Goal: Navigation & Orientation: Find specific page/section

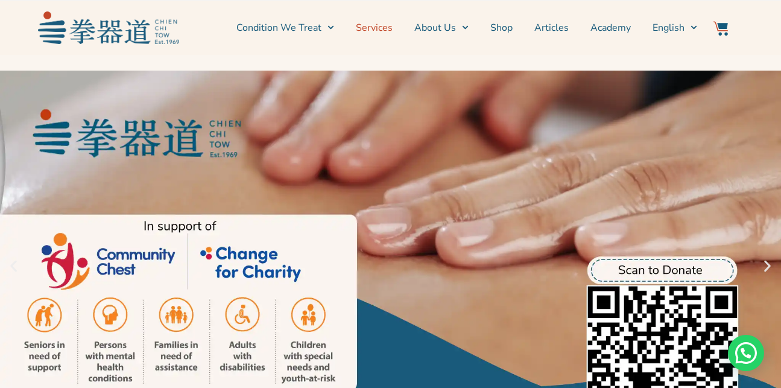
click at [381, 28] on link "Services" at bounding box center [374, 28] width 37 height 30
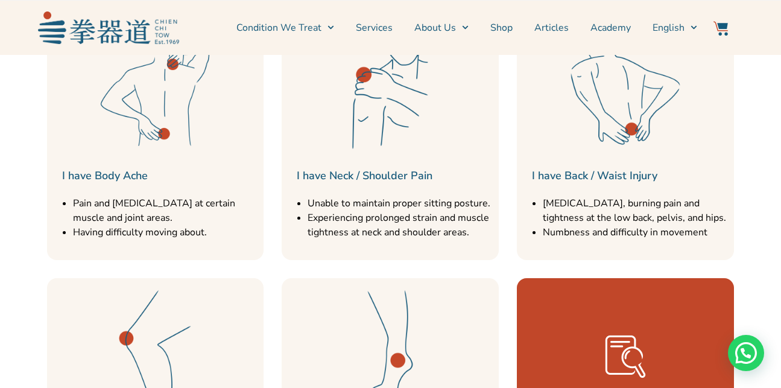
scroll to position [1412, 0]
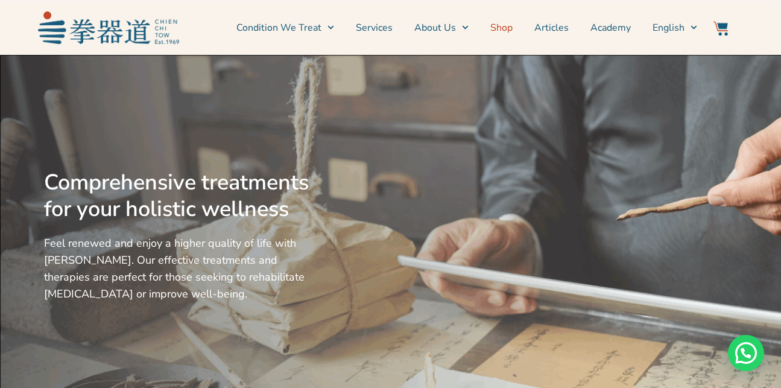
click at [508, 24] on link "Shop" at bounding box center [501, 28] width 22 height 30
